Goal: Task Accomplishment & Management: Manage account settings

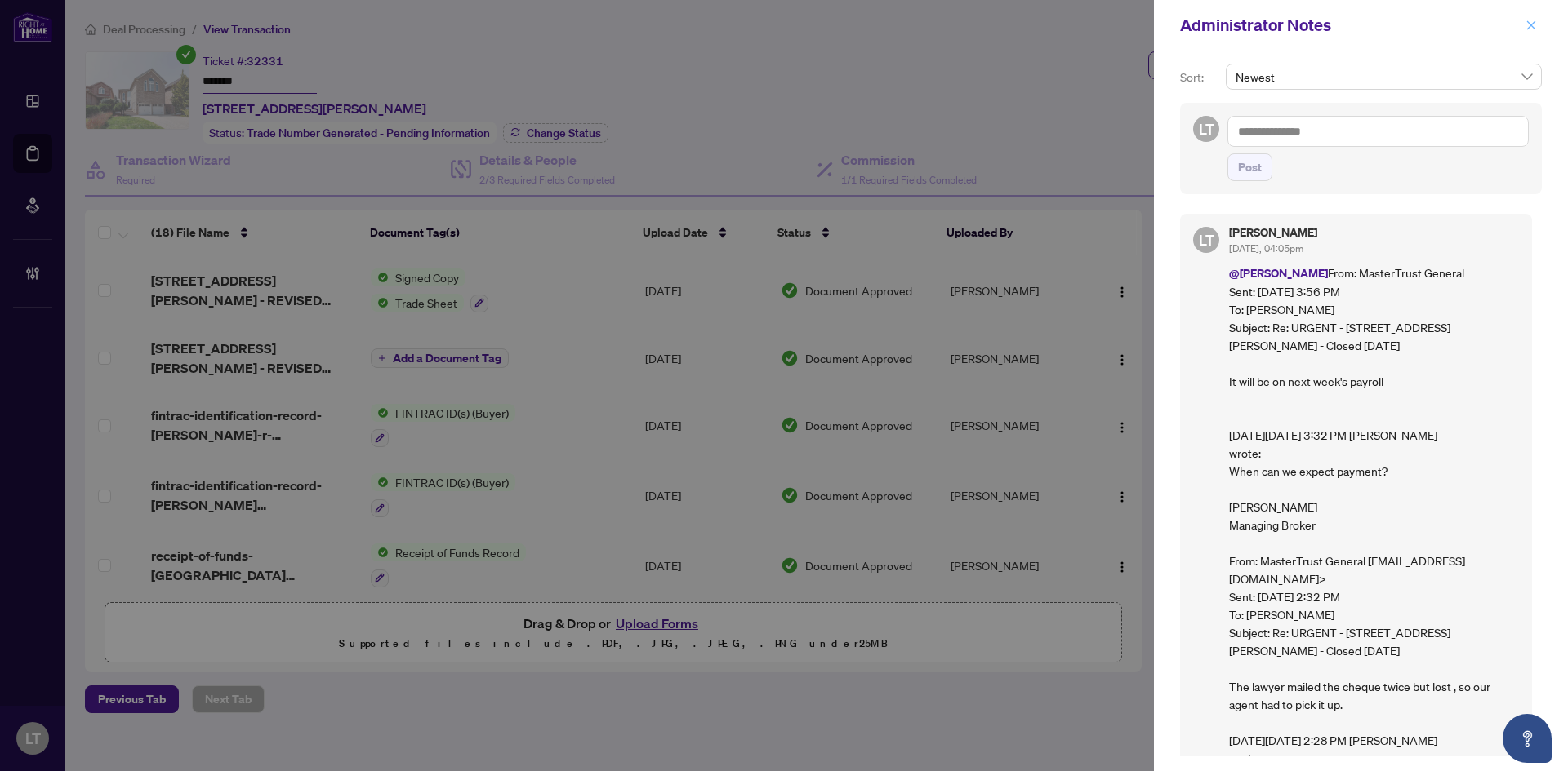
click at [1528, 23] on icon "close" at bounding box center [1531, 25] width 12 height 12
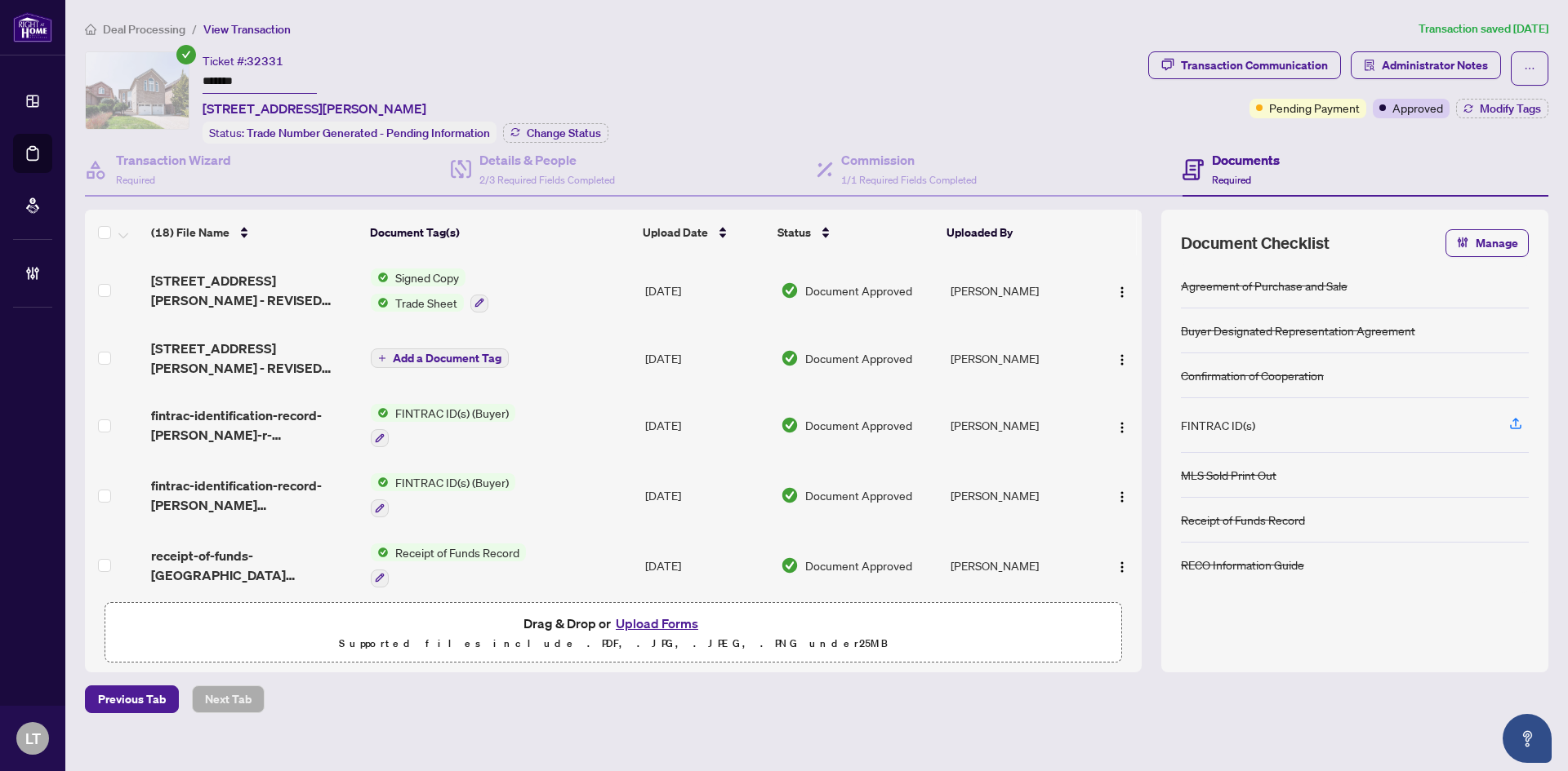
click at [146, 31] on span "Deal Processing" at bounding box center [144, 30] width 82 height 14
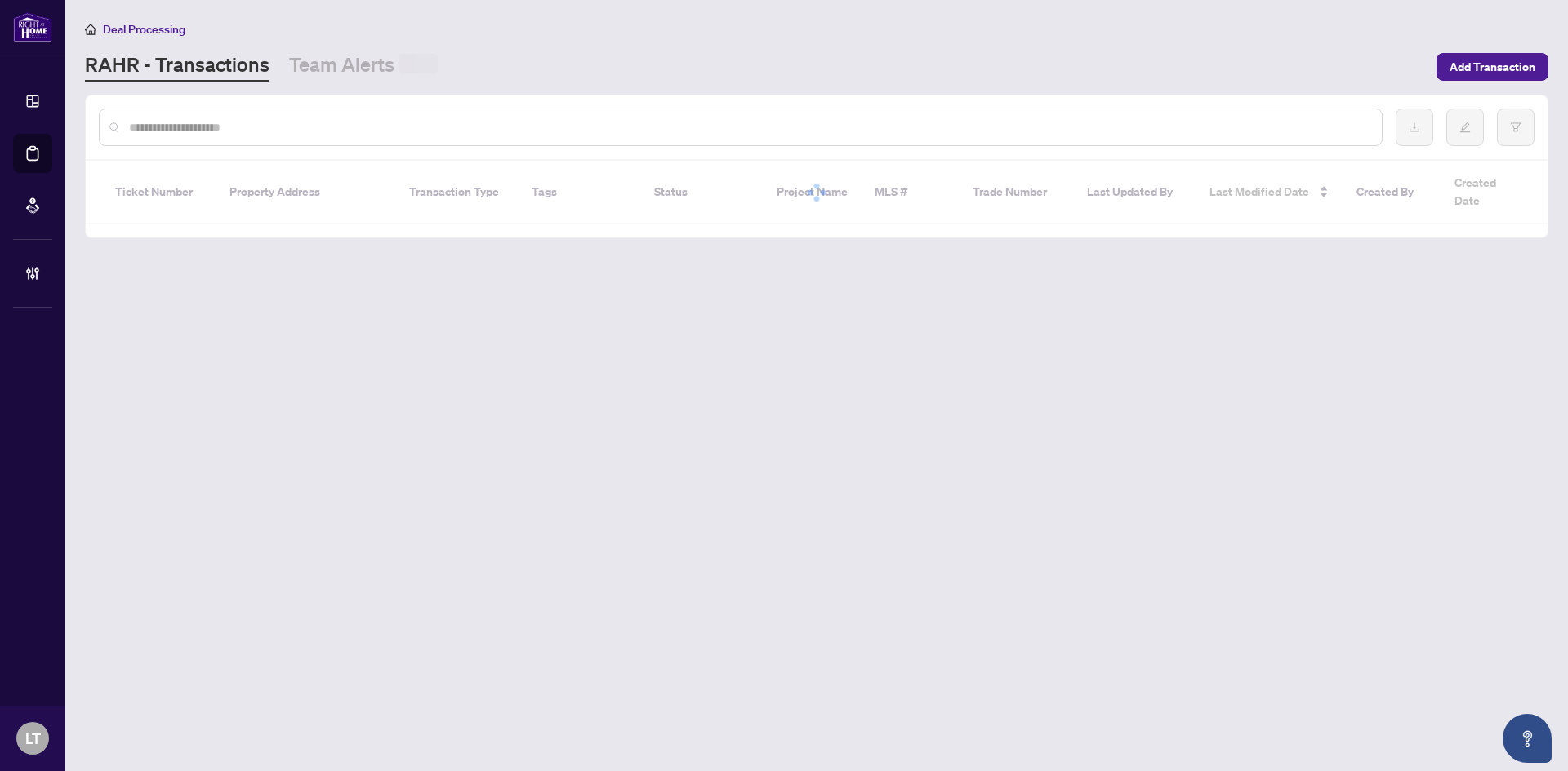
click at [161, 128] on input "text" at bounding box center [748, 127] width 1240 height 18
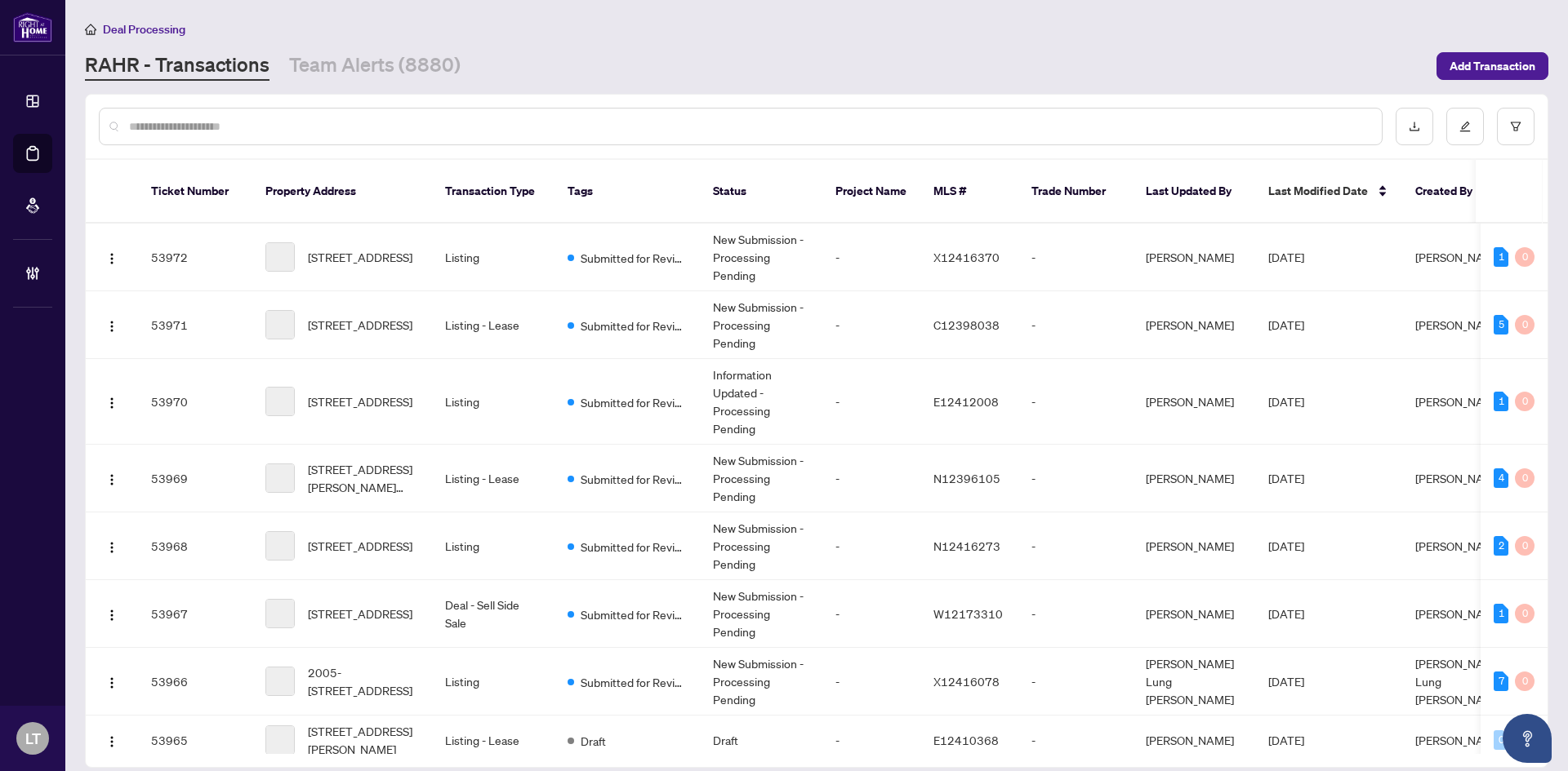
paste input "**********"
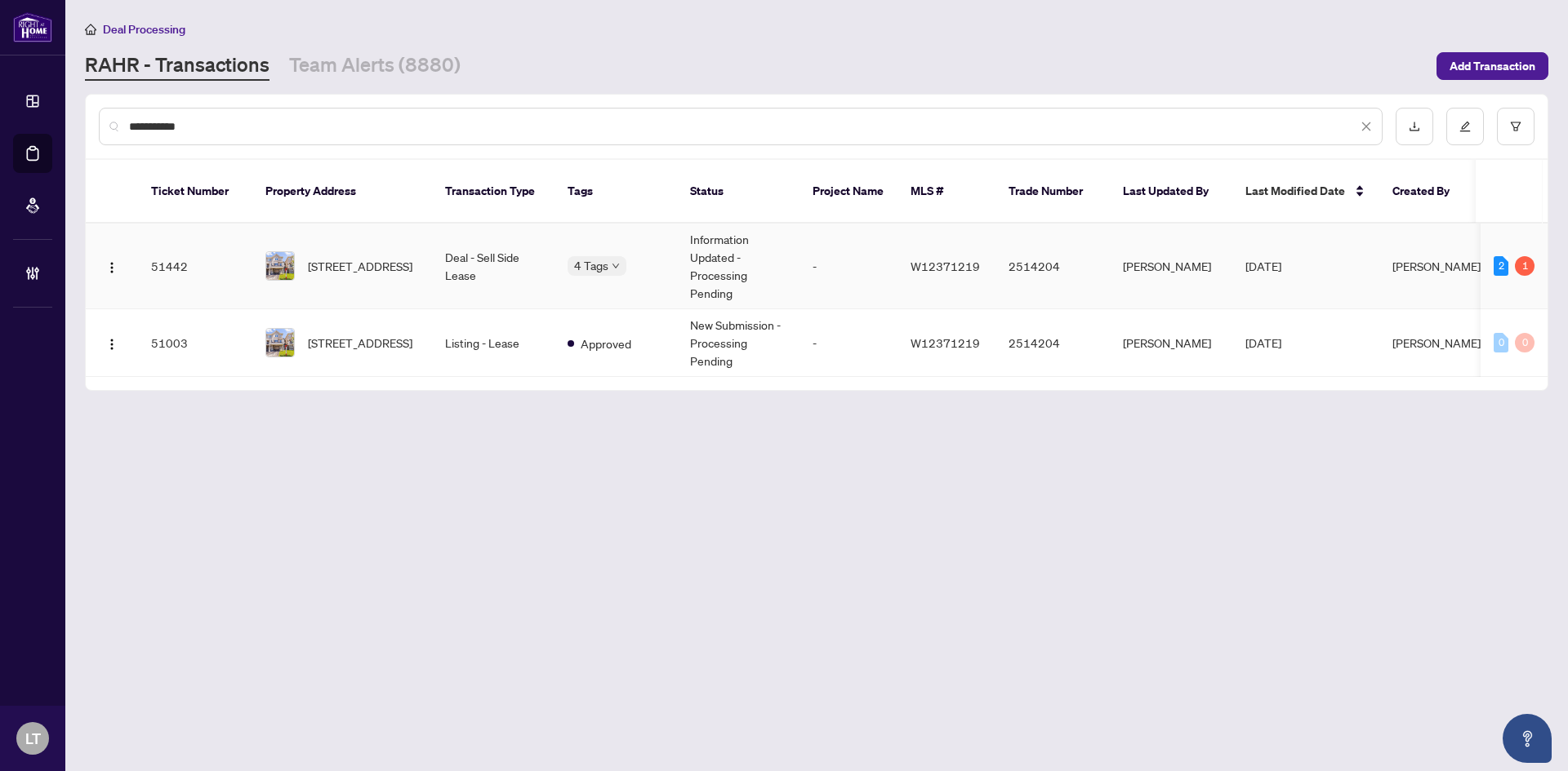
type input "**********"
click at [352, 258] on span "[STREET_ADDRESS]" at bounding box center [360, 266] width 105 height 18
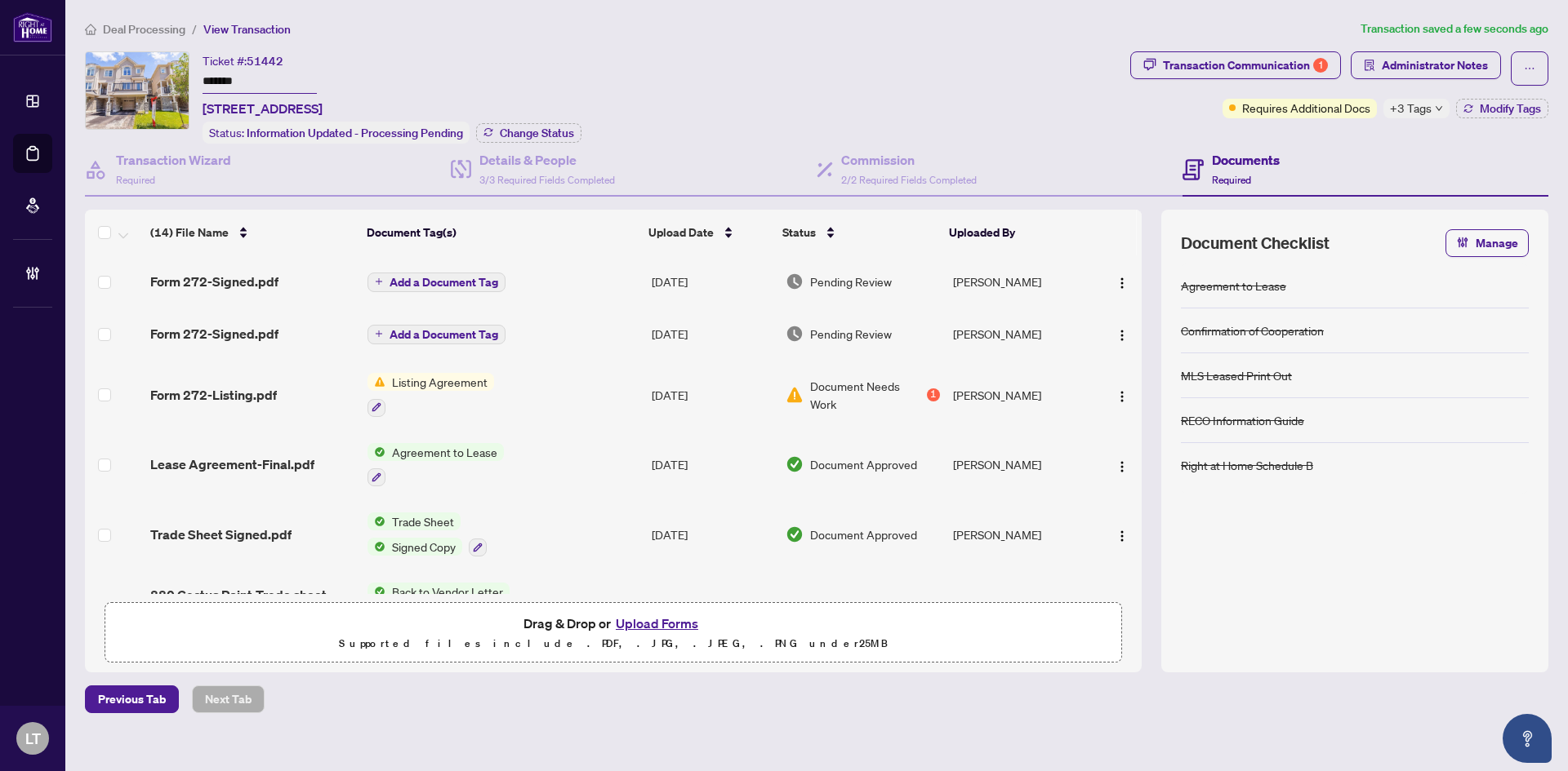
click at [432, 276] on span "Add a Document Tag" at bounding box center [443, 282] width 108 height 12
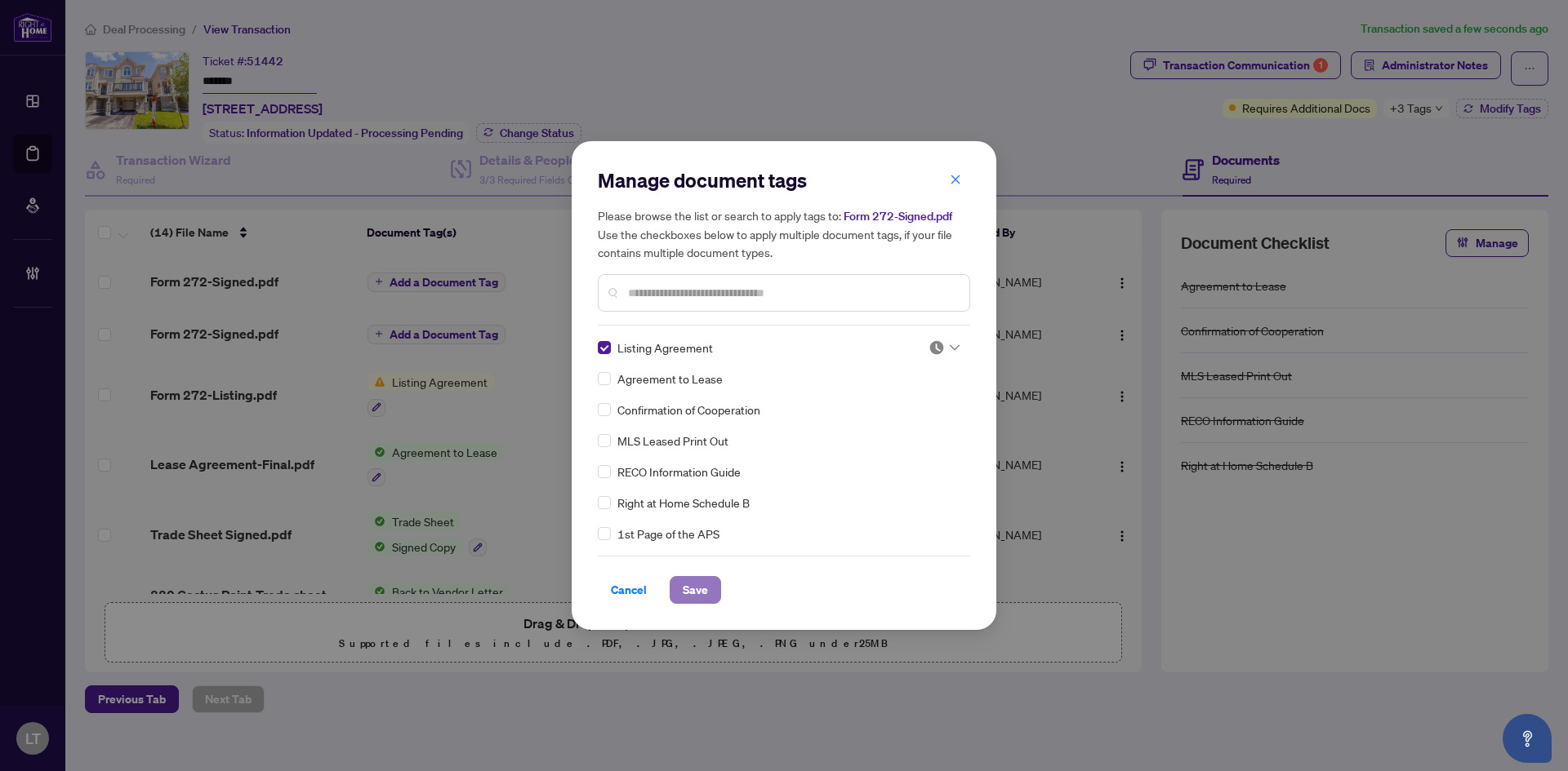
click at [695, 589] on span "Save" at bounding box center [695, 589] width 25 height 26
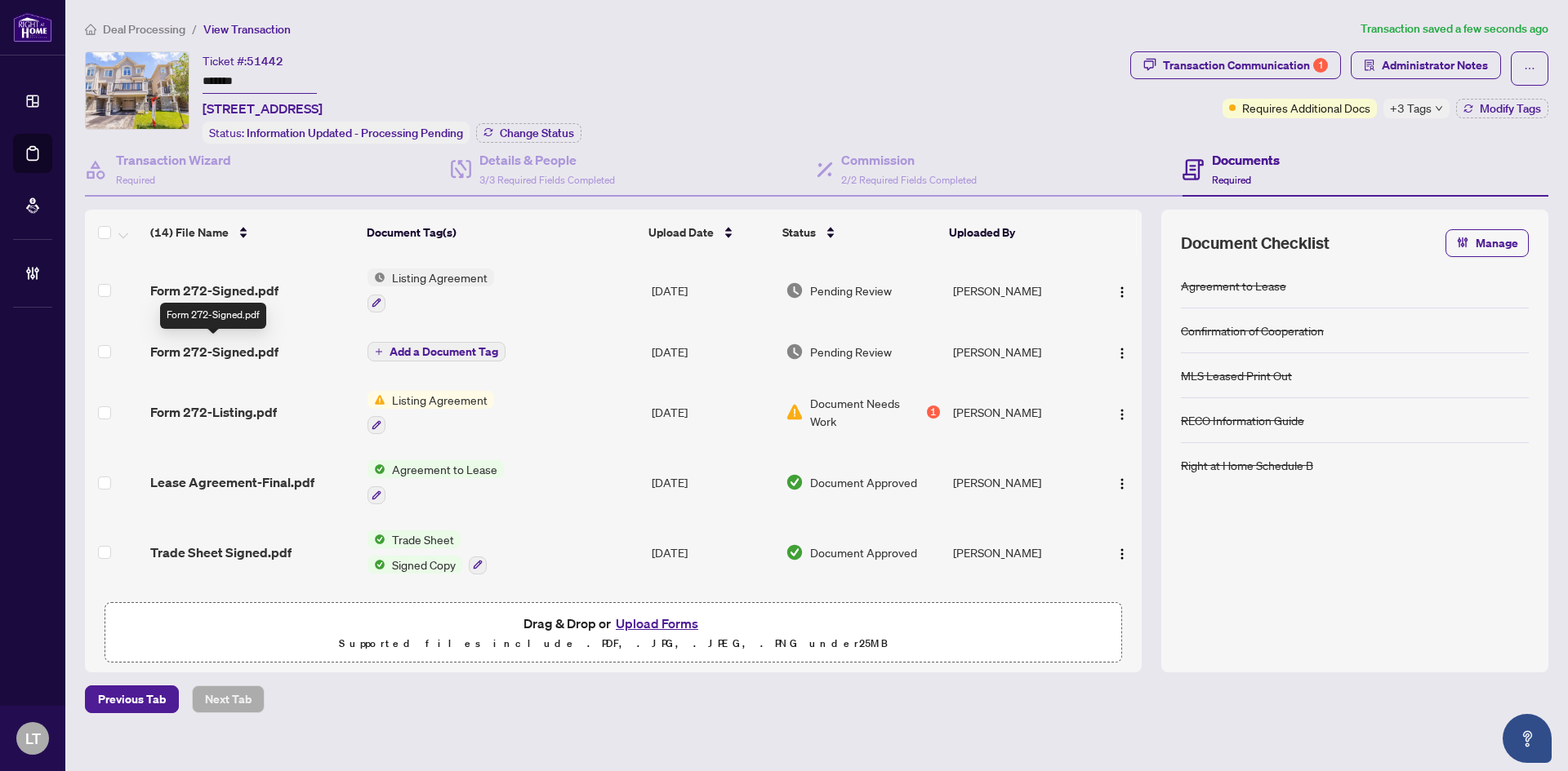
click at [249, 351] on span "Form 272-Signed.pdf" at bounding box center [214, 352] width 128 height 20
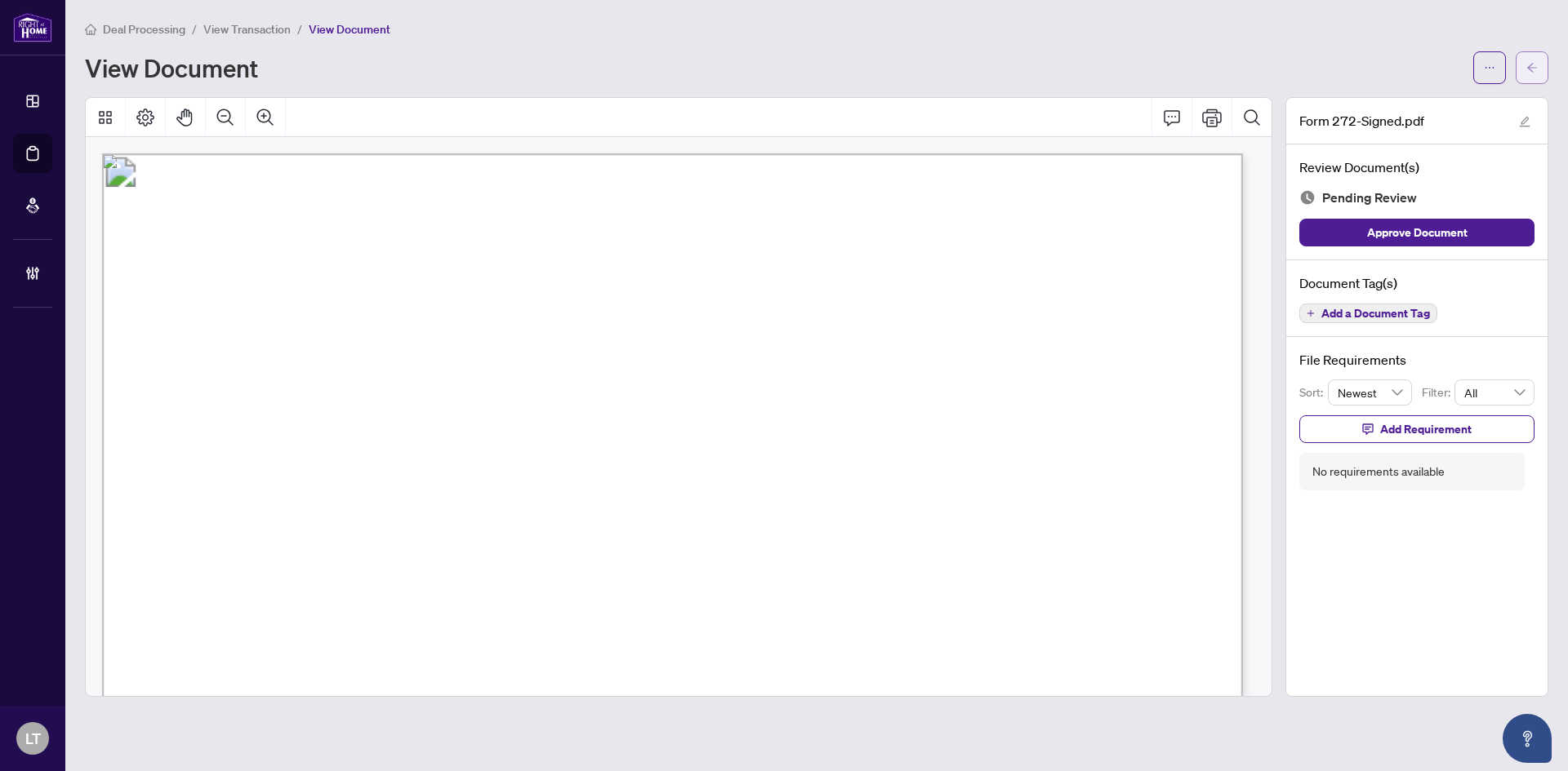
click at [1529, 60] on span "button" at bounding box center [1531, 67] width 12 height 26
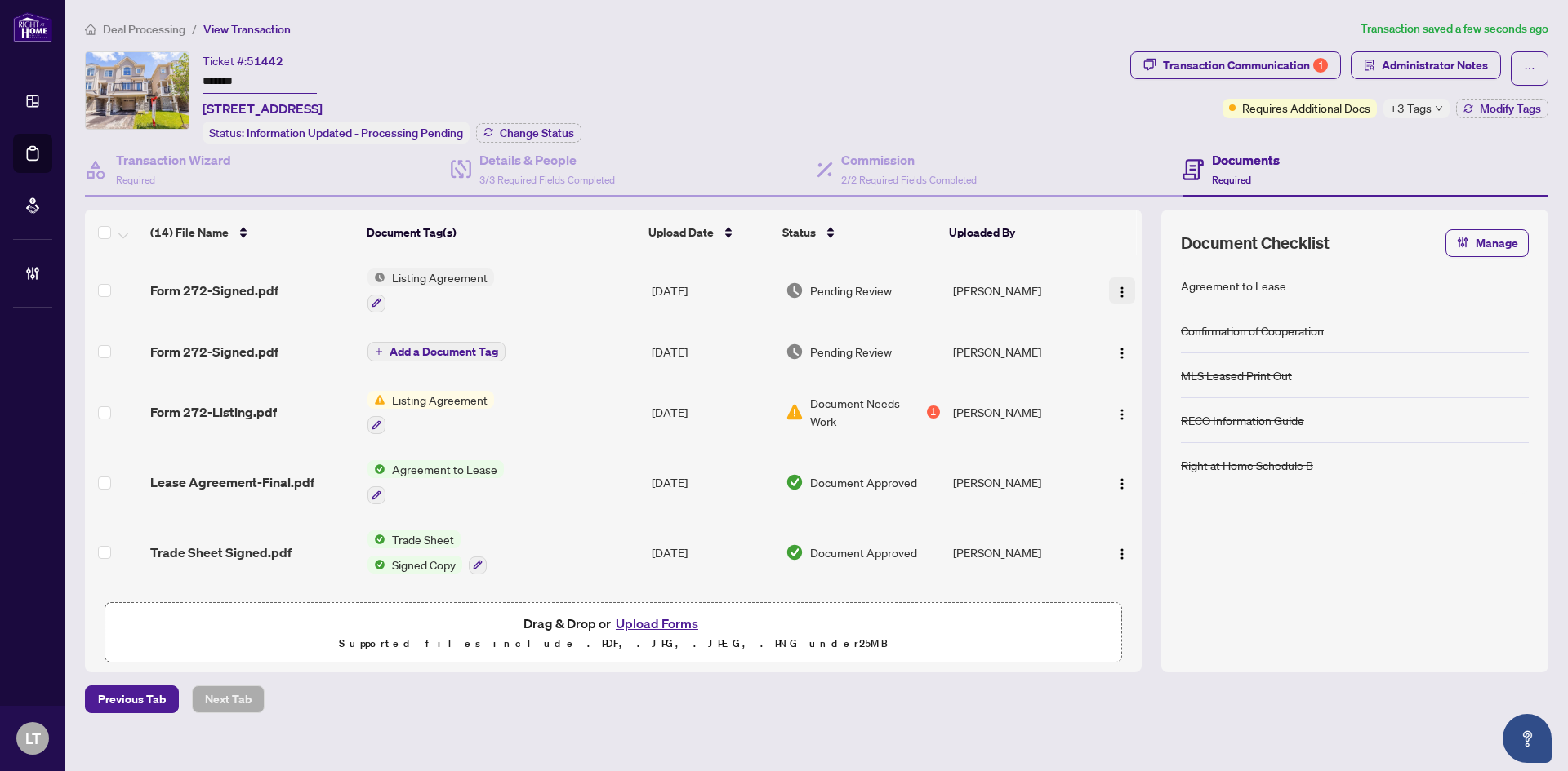
click at [1119, 286] on img "button" at bounding box center [1122, 292] width 13 height 13
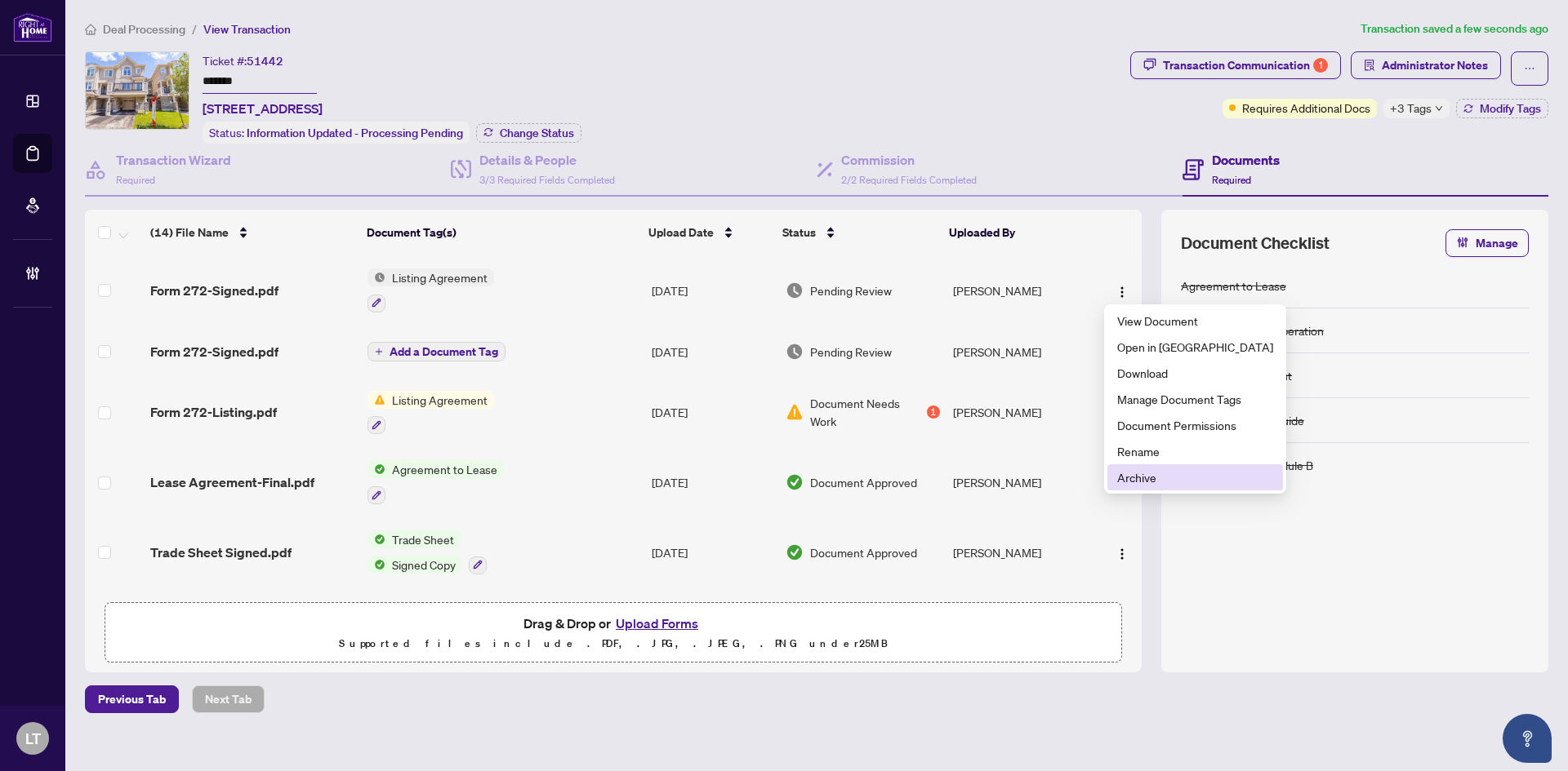
click at [1143, 481] on span "Archive" at bounding box center [1195, 478] width 156 height 18
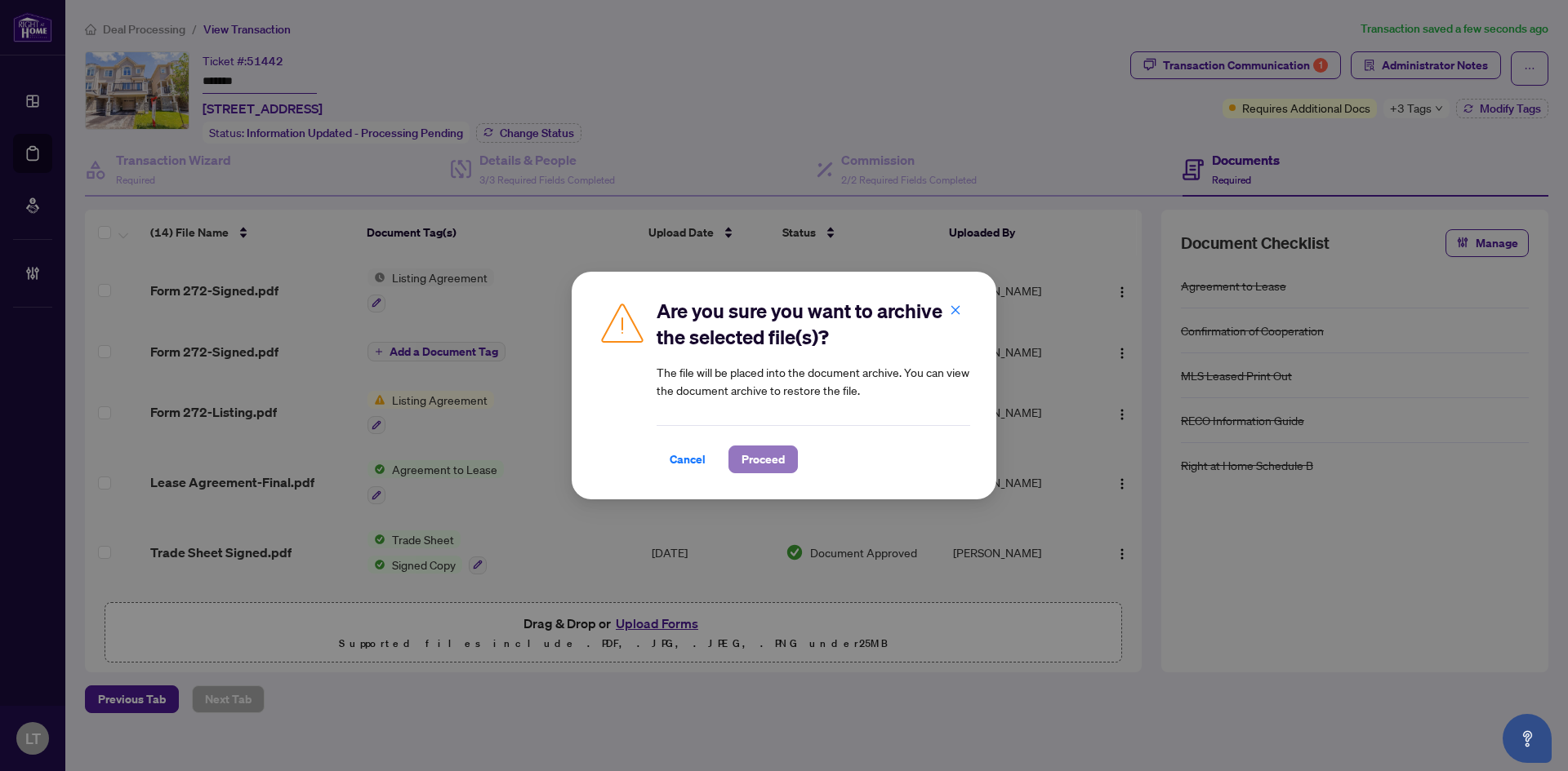
click at [766, 453] on span "Proceed" at bounding box center [763, 459] width 43 height 26
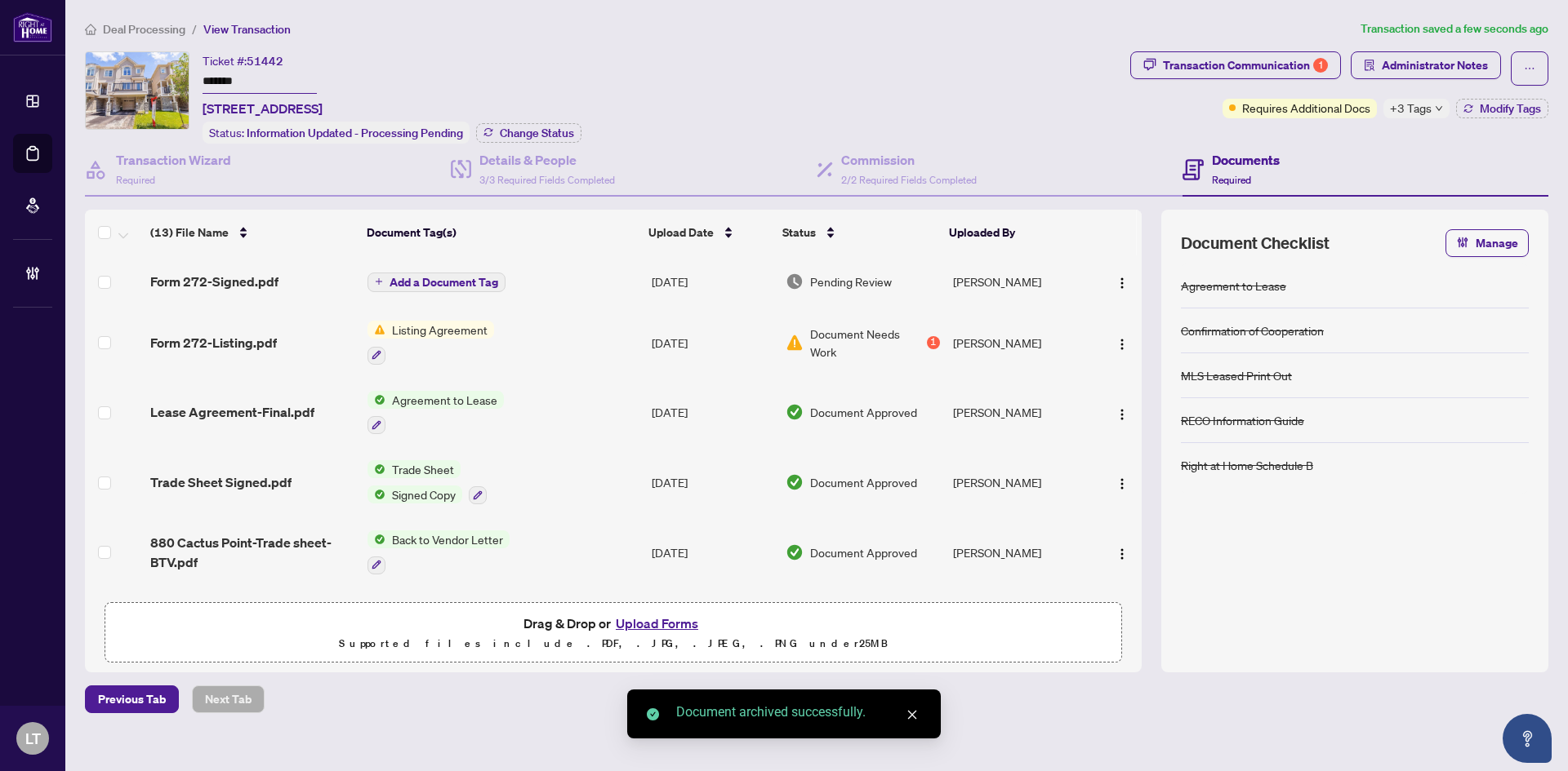
click at [430, 284] on span "Add a Document Tag" at bounding box center [443, 282] width 108 height 12
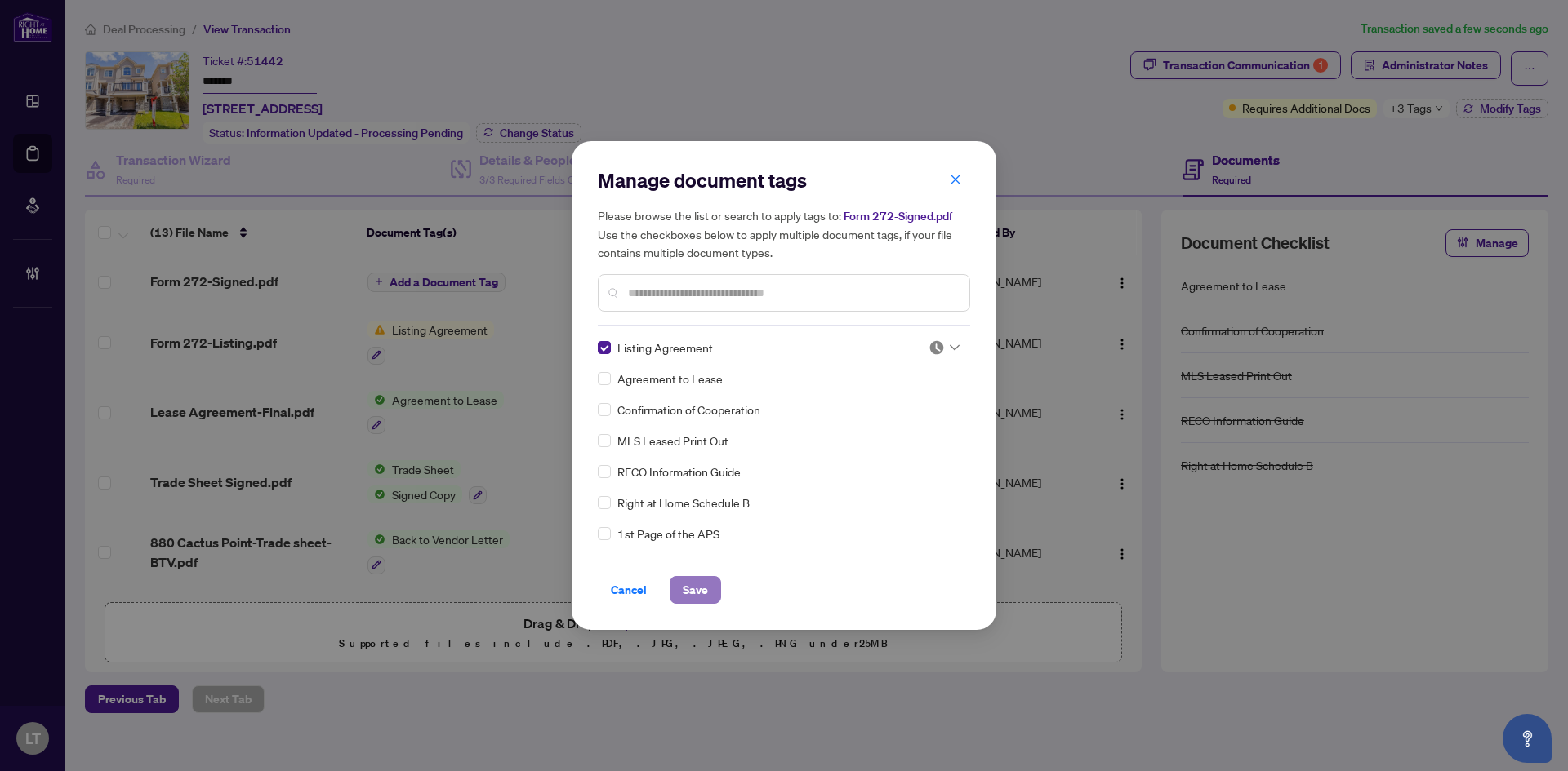
click at [685, 583] on span "Save" at bounding box center [695, 589] width 25 height 26
